Goal: Find specific page/section: Find specific page/section

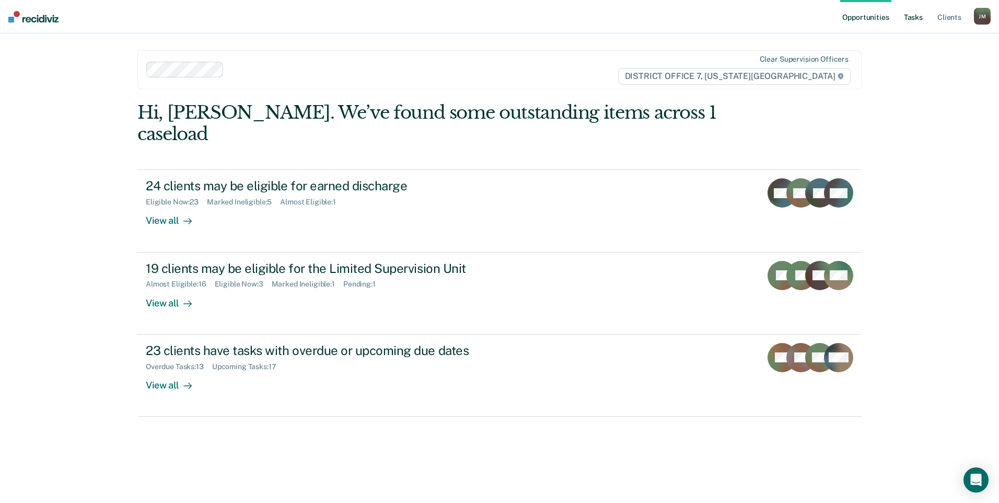
click at [915, 23] on link "Tasks" at bounding box center [913, 16] width 23 height 33
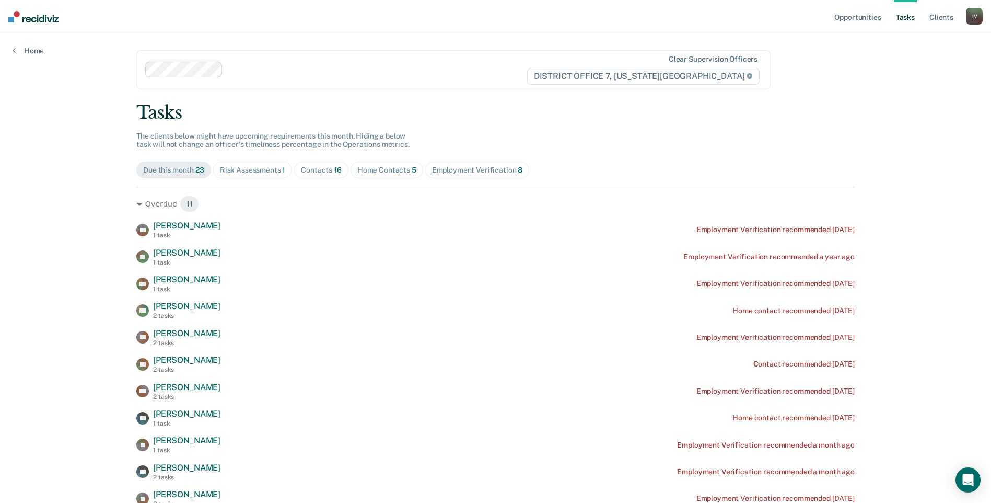
click at [301, 173] on div "Contacts 16" at bounding box center [321, 170] width 41 height 9
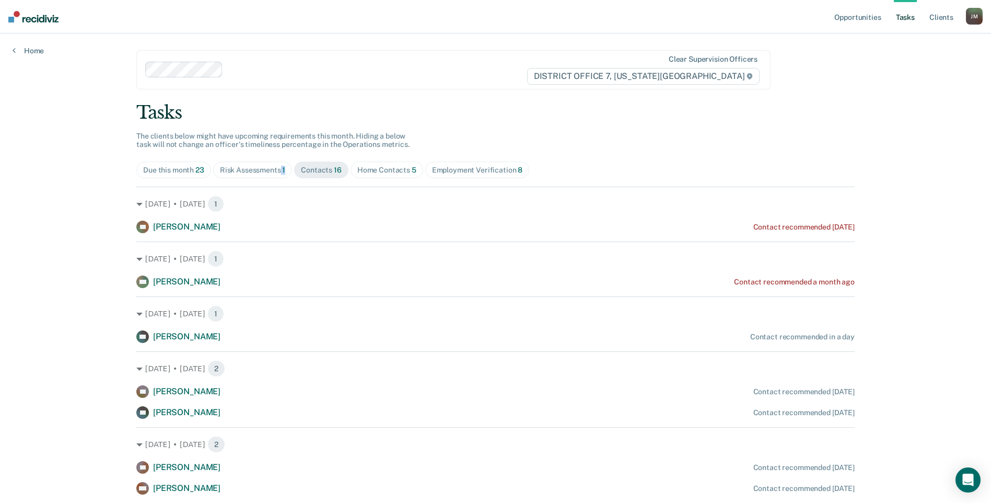
click at [274, 168] on div "Risk Assessments 1" at bounding box center [253, 170] width 66 height 9
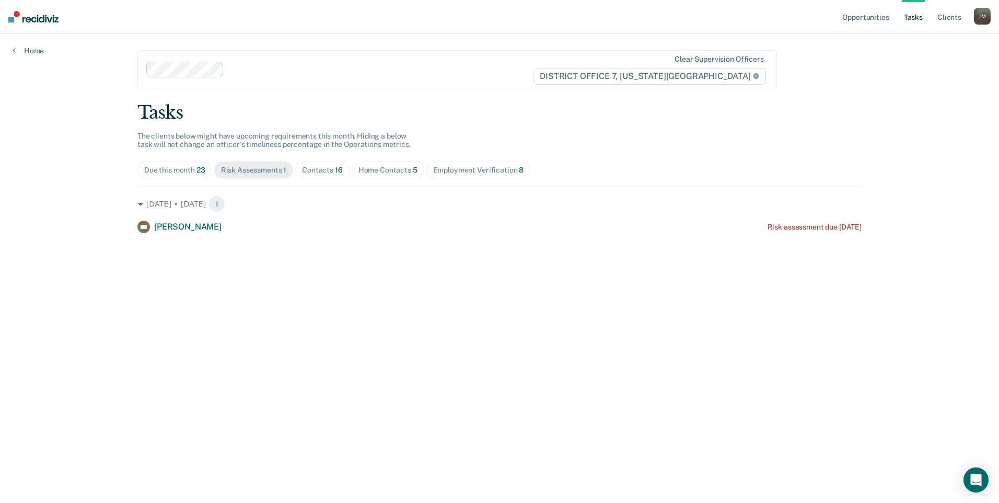
drag, startPoint x: 274, startPoint y: 168, endPoint x: 335, endPoint y: 168, distance: 61.1
click at [335, 168] on span "16" at bounding box center [339, 170] width 8 height 8
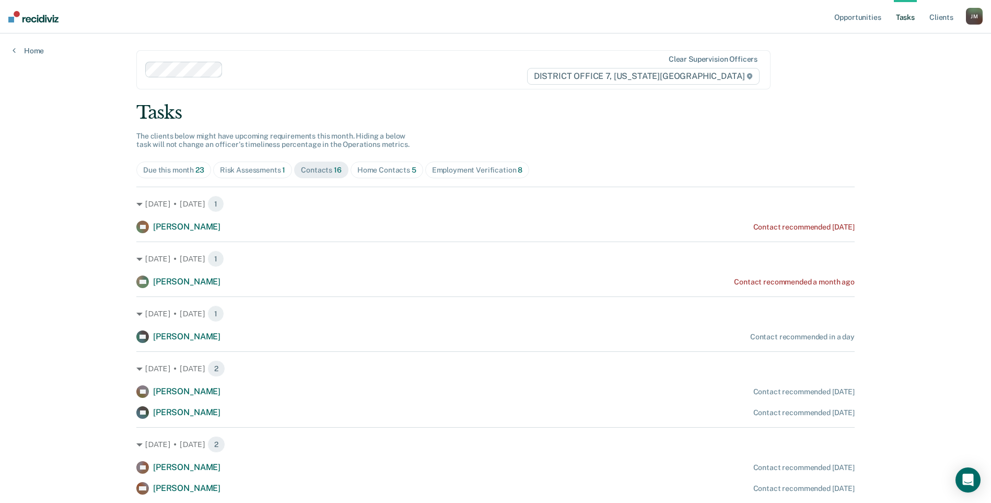
click at [383, 164] on span "Home Contacts 5" at bounding box center [387, 169] width 73 height 17
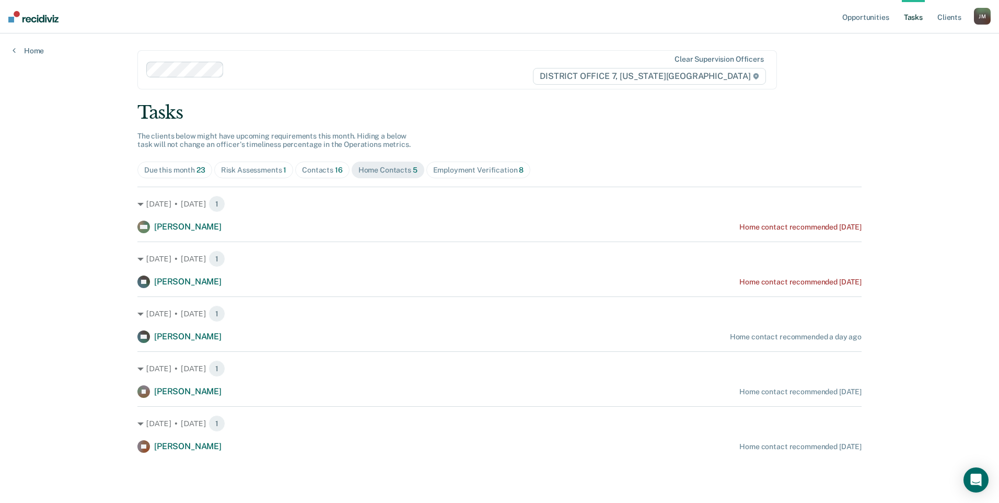
click at [325, 159] on div "Tasks The clients below might have upcoming requirements this month. Hiding a b…" at bounding box center [499, 277] width 724 height 351
click at [325, 164] on span "Contacts 16" at bounding box center [322, 169] width 54 height 17
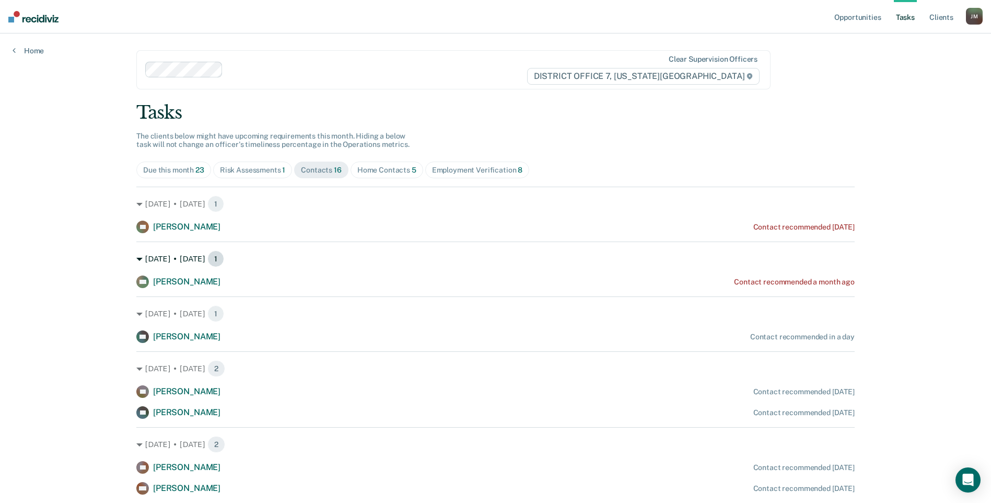
scroll to position [104, 0]
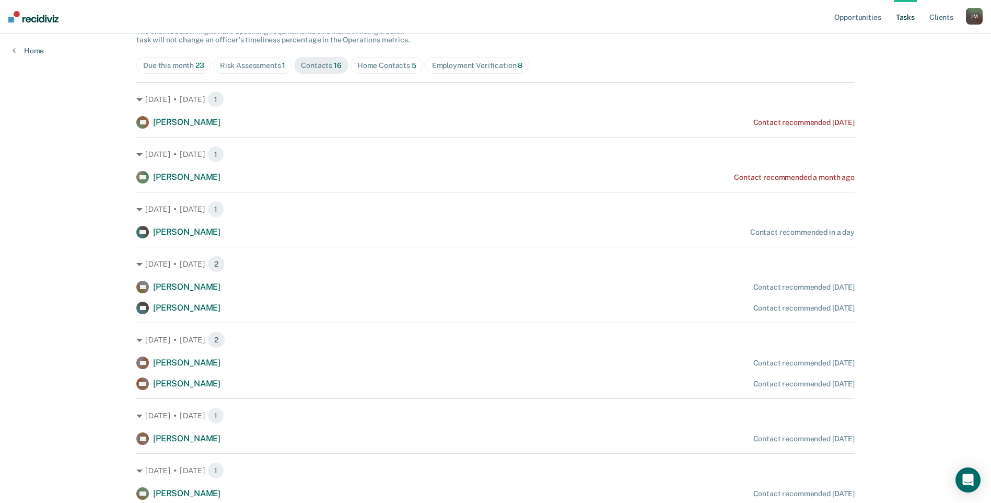
click at [361, 64] on div "Home Contacts 5" at bounding box center [386, 65] width 59 height 9
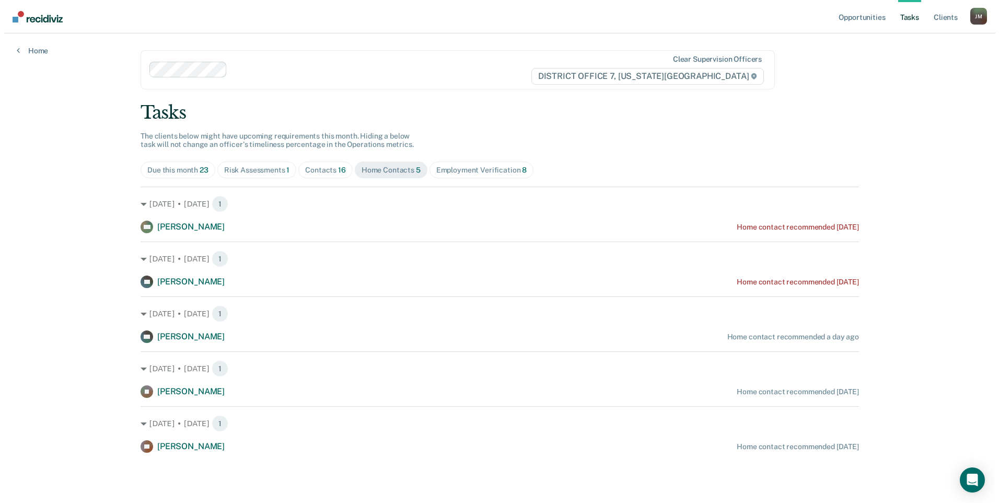
scroll to position [0, 0]
